Goal: Information Seeking & Learning: Learn about a topic

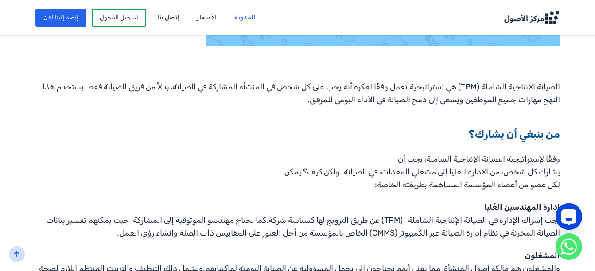
scroll to position [367, 0]
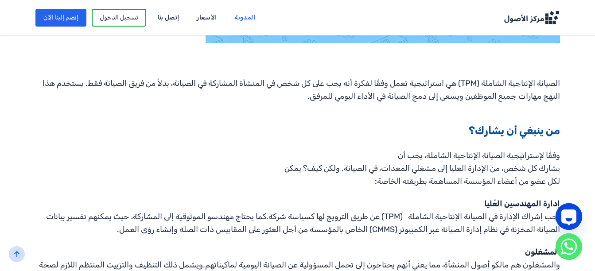
click at [594, 263] on section "ما هي الصيانة الإنتاجية الشاملة؟ الصيانة الإنتاجية الشاملة (TPM) هي استراتيجية …" at bounding box center [297, 228] width 595 height 789
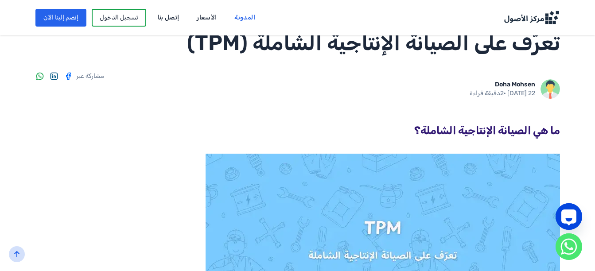
scroll to position [50, 0]
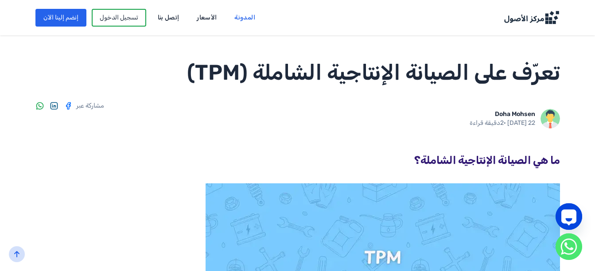
click at [541, 169] on div at bounding box center [297, 174] width 525 height 10
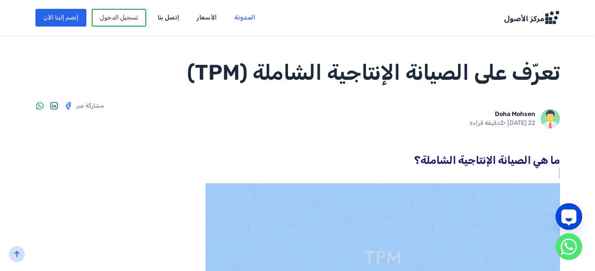
click at [541, 169] on div at bounding box center [297, 174] width 525 height 10
click at [549, 120] on img at bounding box center [550, 118] width 19 height 19
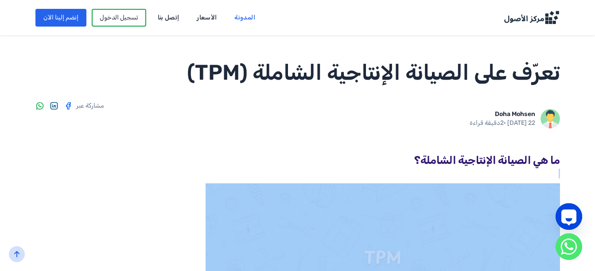
click at [549, 120] on img at bounding box center [550, 118] width 19 height 19
click at [233, 19] on link "المدونة" at bounding box center [244, 18] width 33 height 14
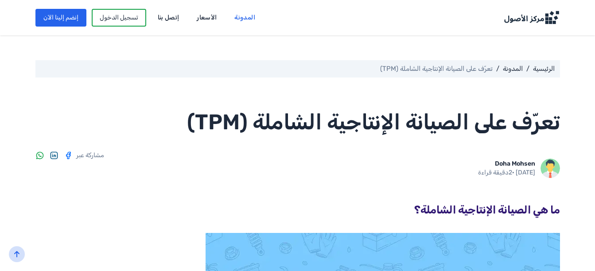
scroll to position [50, 0]
